Goal: Information Seeking & Learning: Learn about a topic

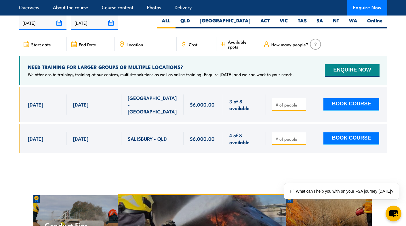
scroll to position [1365, 0]
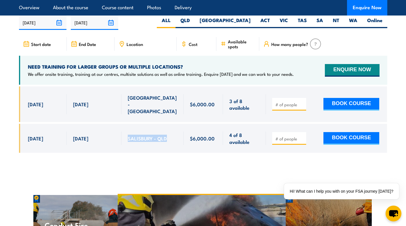
drag, startPoint x: 127, startPoint y: 120, endPoint x: 175, endPoint y: 125, distance: 48.0
click at [175, 132] on div "SALISBURY - QLD" at bounding box center [152, 139] width 49 height 14
copy span "SALISBURY - QLD"
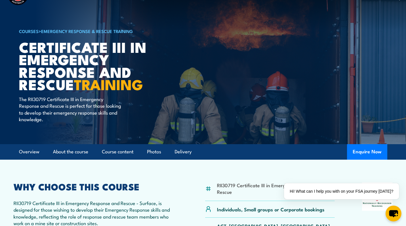
scroll to position [0, 0]
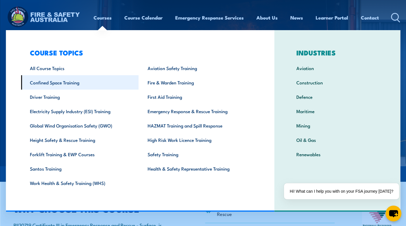
click at [66, 85] on link "Confined Space Training" at bounding box center [80, 82] width 118 height 14
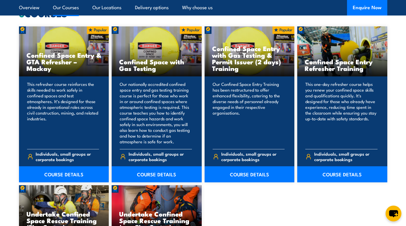
scroll to position [467, 0]
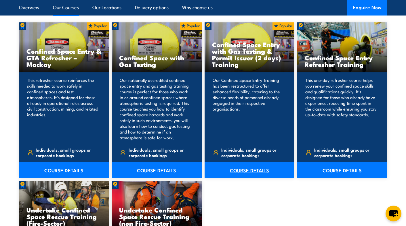
click at [255, 171] on link "COURSE DETAILS" at bounding box center [249, 170] width 90 height 16
